Goal: Task Accomplishment & Management: Manage account settings

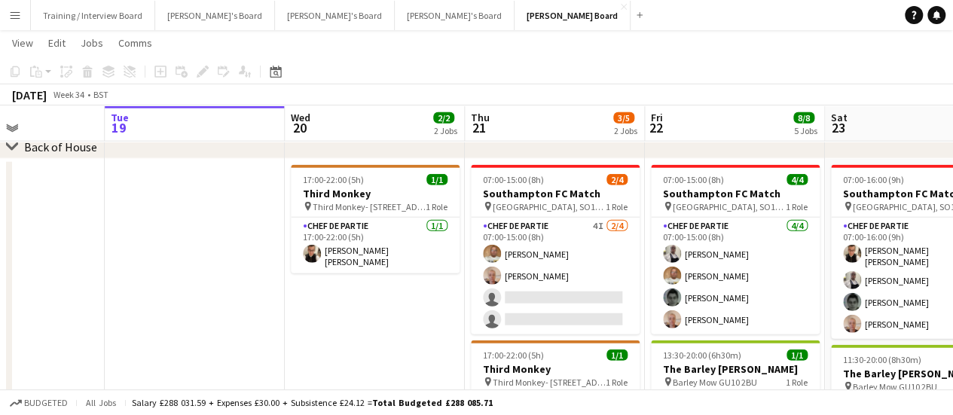
click at [603, 412] on div "Budgeted All jobs Salary £288 031.59 + Expenses £30.00 + Subsistence £24.12 = T…" at bounding box center [476, 402] width 953 height 26
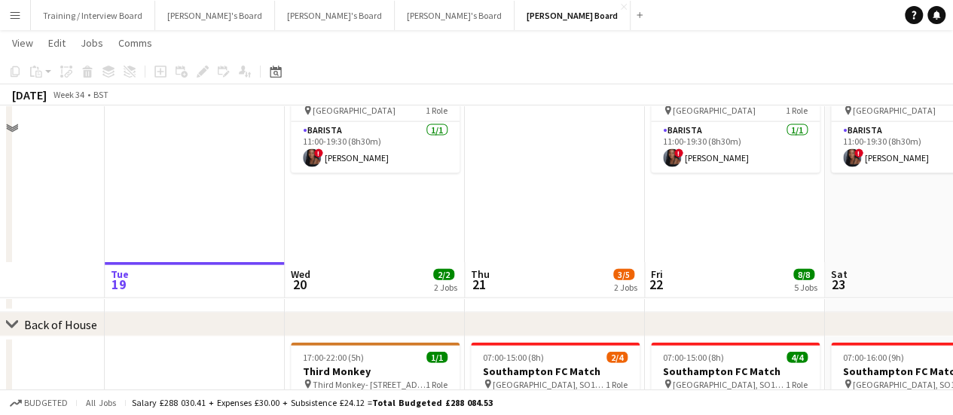
scroll to position [1507, 0]
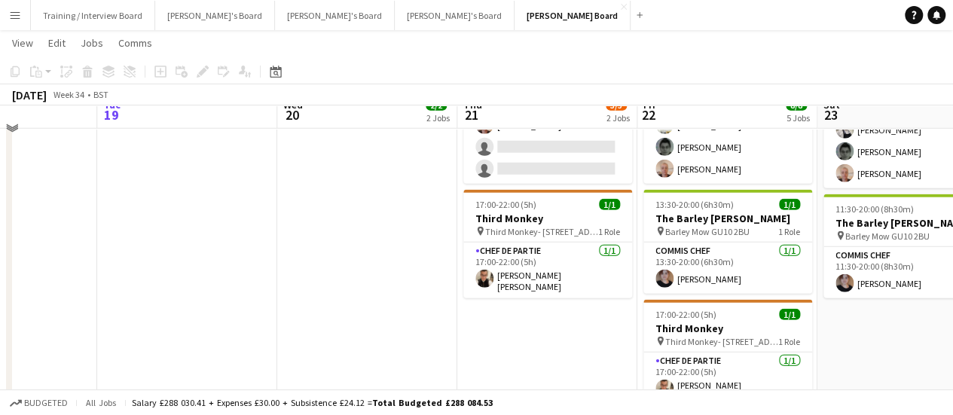
scroll to position [1808, 0]
